Goal: Transaction & Acquisition: Purchase product/service

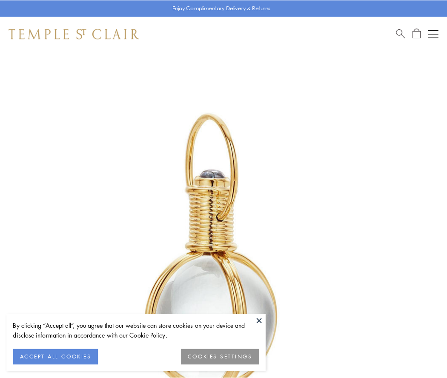
scroll to position [222, 0]
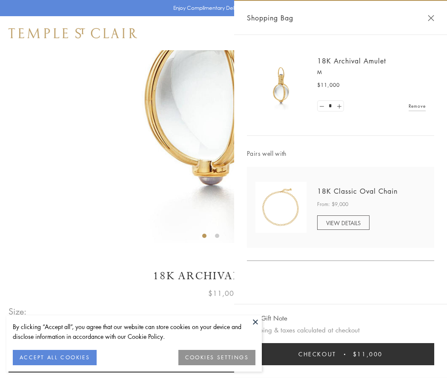
click at [340, 354] on button "Checkout $11,000" at bounding box center [340, 354] width 187 height 22
